Goal: Find specific page/section: Find specific page/section

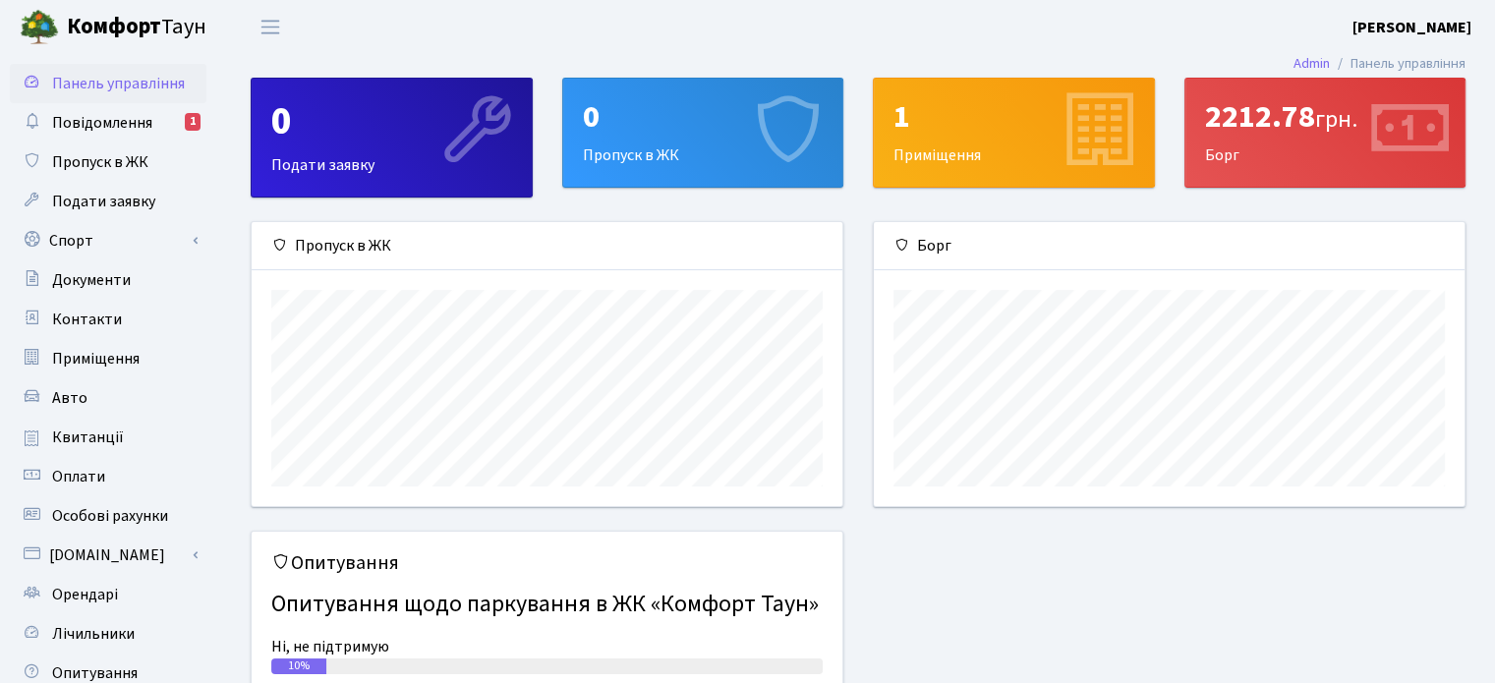
scroll to position [283, 590]
click at [127, 120] on span "Повідомлення" at bounding box center [102, 123] width 100 height 22
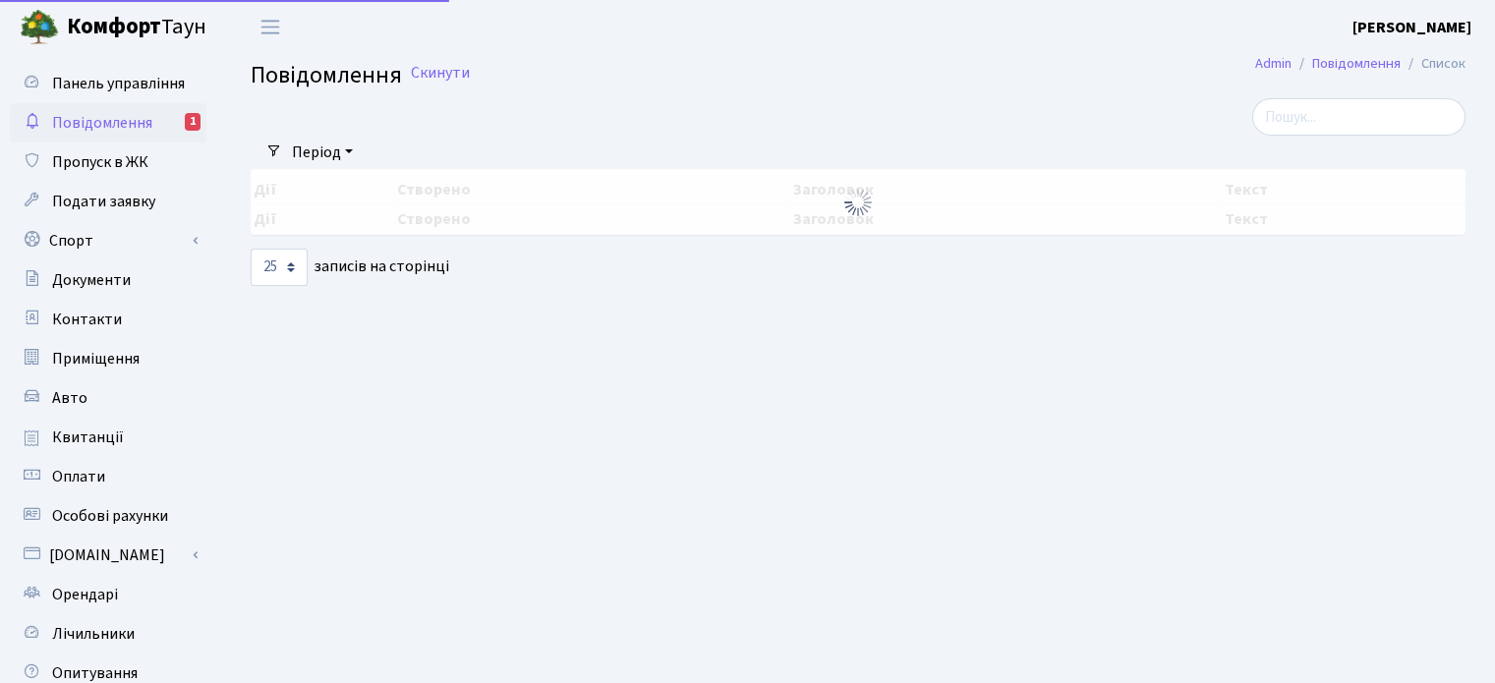
select select "25"
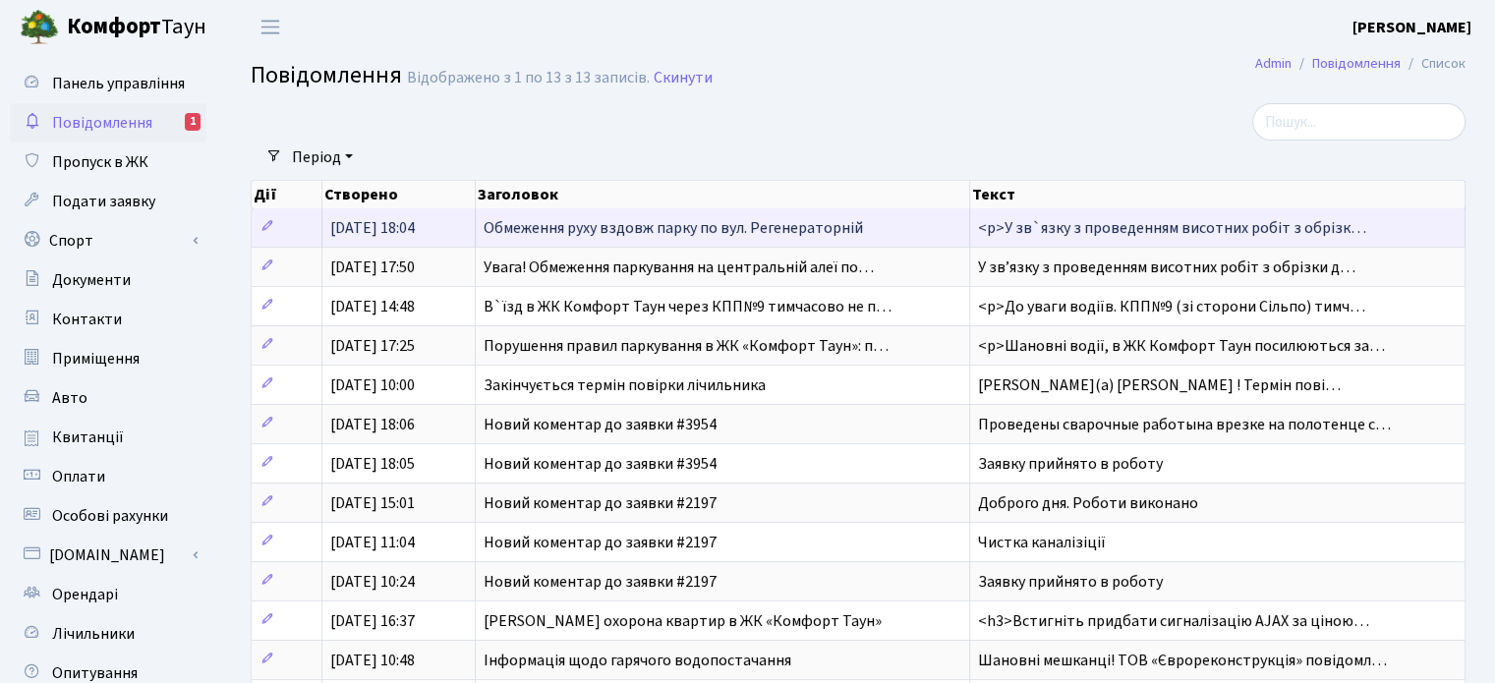
click at [517, 229] on span "Обмеження руху вздовж парку по вул. Регенераторній" at bounding box center [673, 228] width 379 height 22
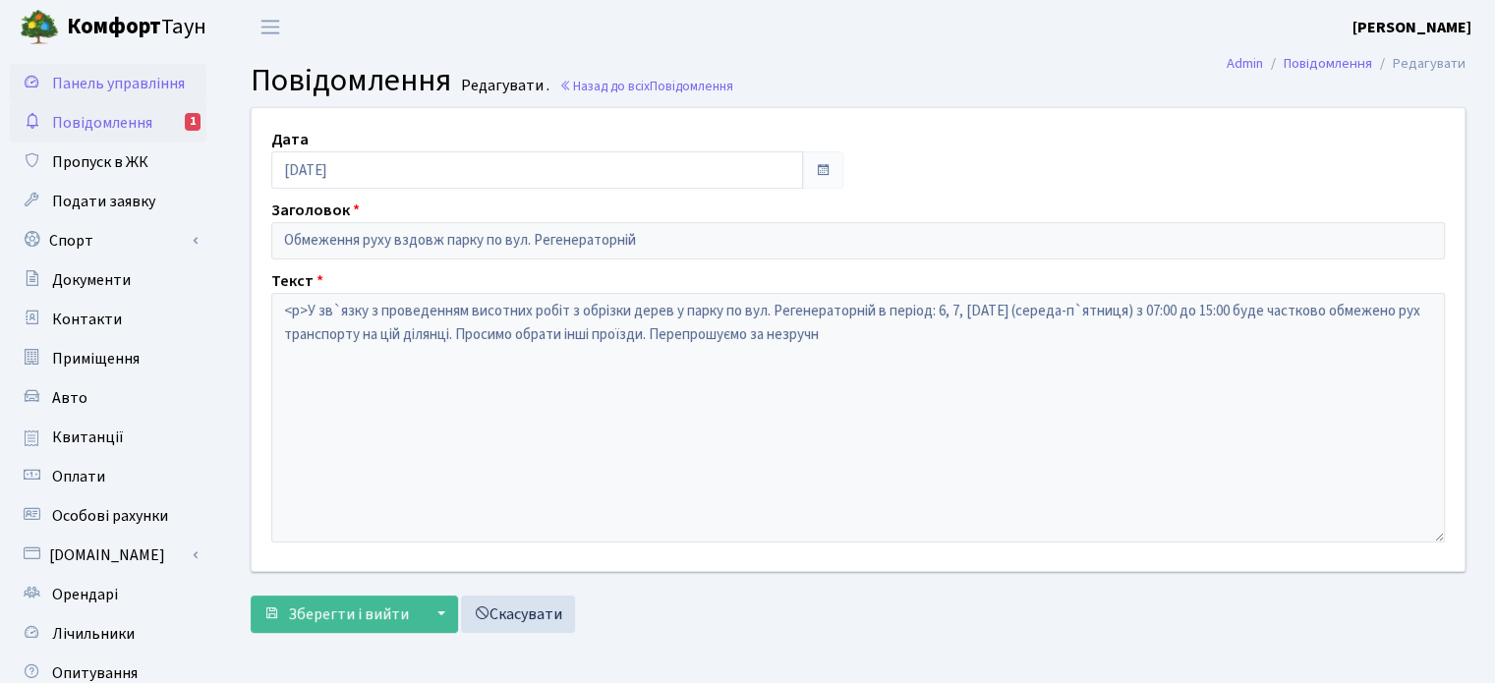
click at [94, 83] on span "Панель управління" at bounding box center [118, 84] width 133 height 22
